Goal: Check status: Check status

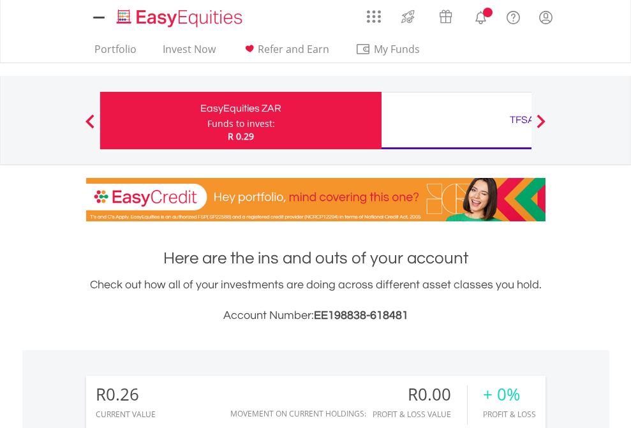
scroll to position [123, 200]
click at [207, 121] on div "Funds to invest:" at bounding box center [241, 123] width 68 height 13
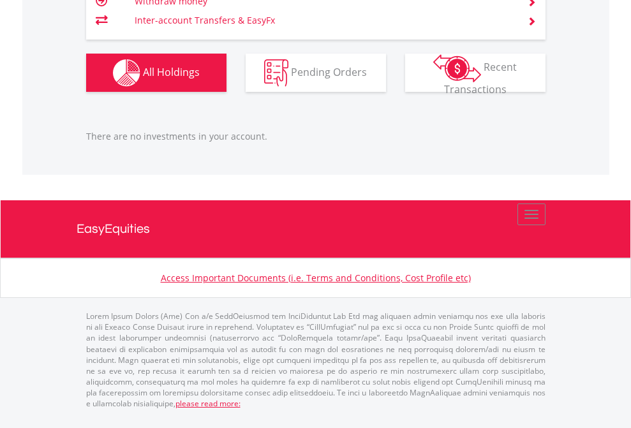
scroll to position [123, 200]
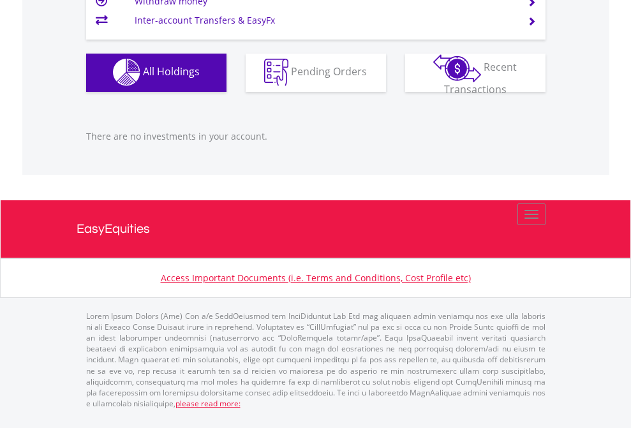
scroll to position [123, 200]
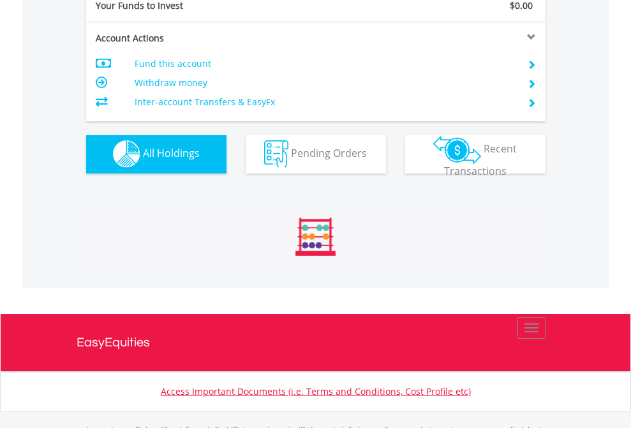
scroll to position [1263, 0]
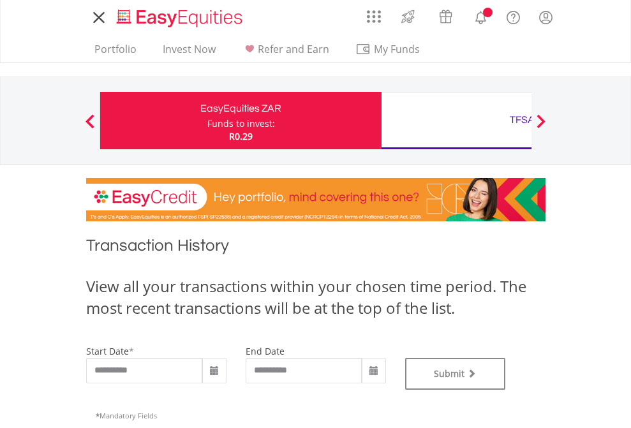
type input "**********"
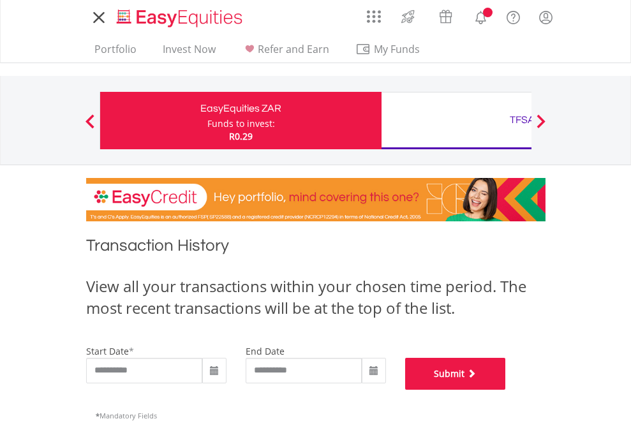
click at [506, 390] on button "Submit" at bounding box center [455, 374] width 101 height 32
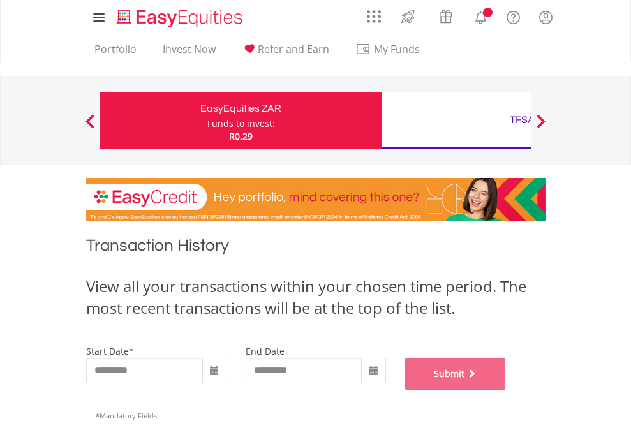
scroll to position [518, 0]
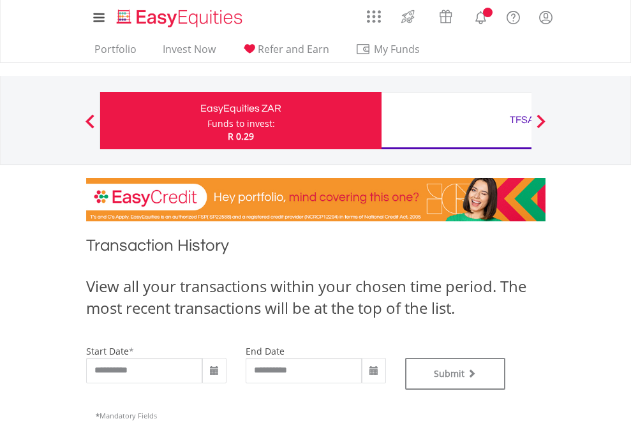
click at [456, 121] on div "TFSA" at bounding box center [522, 120] width 266 height 18
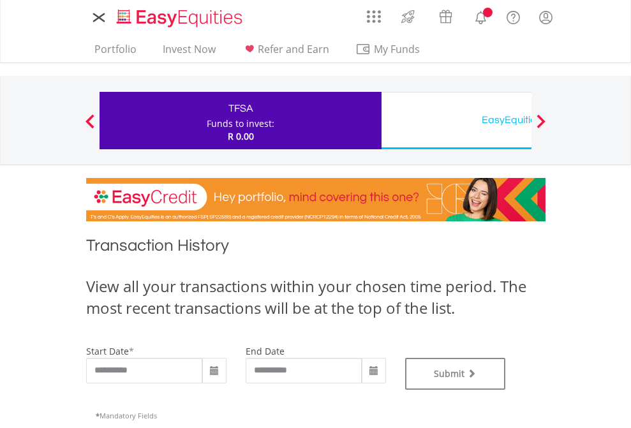
type input "**********"
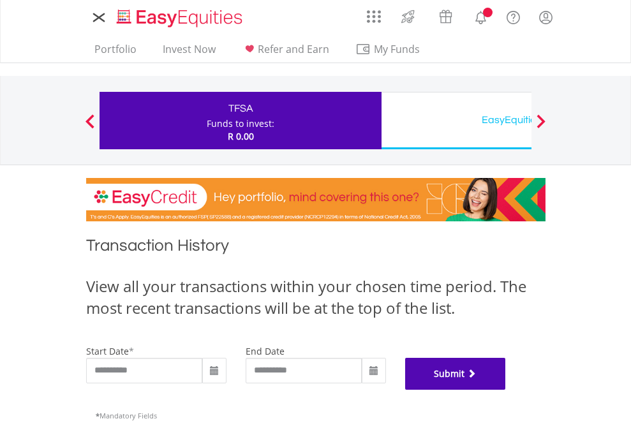
click at [506, 390] on button "Submit" at bounding box center [455, 374] width 101 height 32
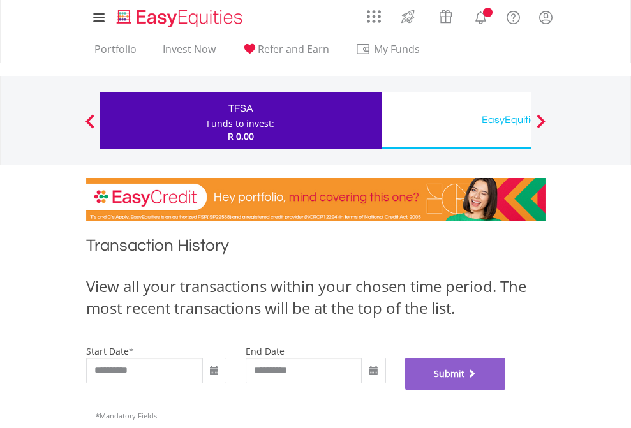
scroll to position [518, 0]
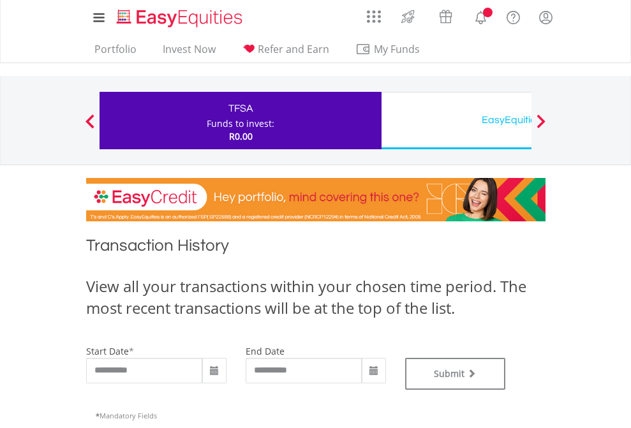
click at [456, 121] on div "EasyEquities USD" at bounding box center [522, 120] width 266 height 18
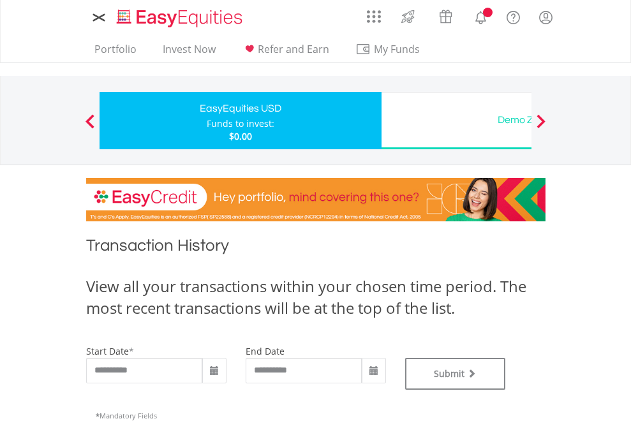
type input "**********"
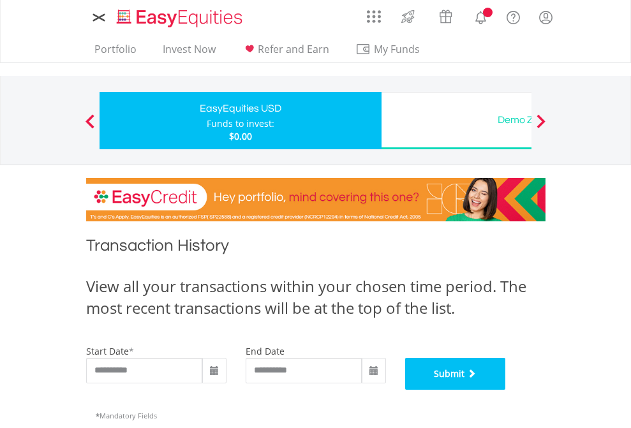
click at [506, 390] on button "Submit" at bounding box center [455, 374] width 101 height 32
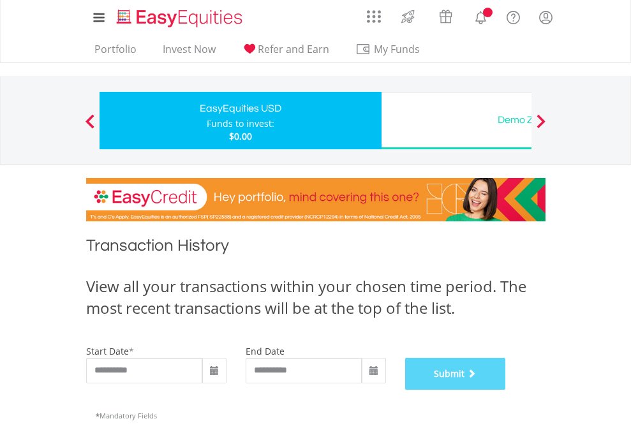
scroll to position [518, 0]
